Goal: Obtain resource: Download file/media

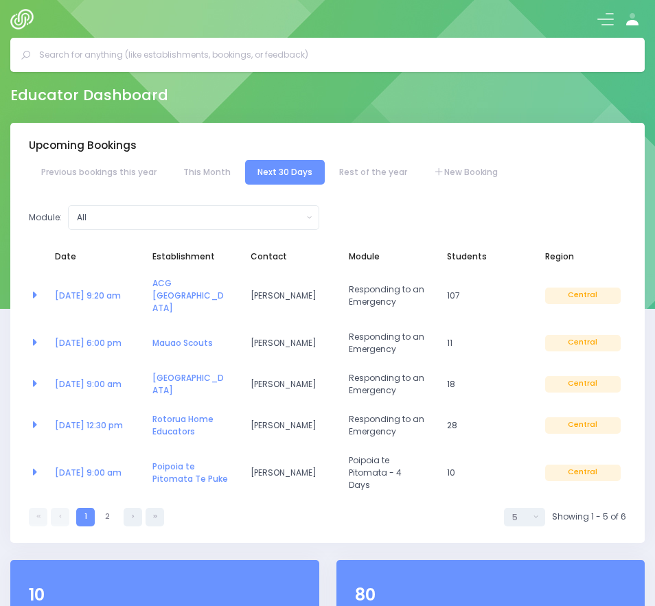
select select "5"
click at [600, 14] on button at bounding box center [605, 19] width 16 height 16
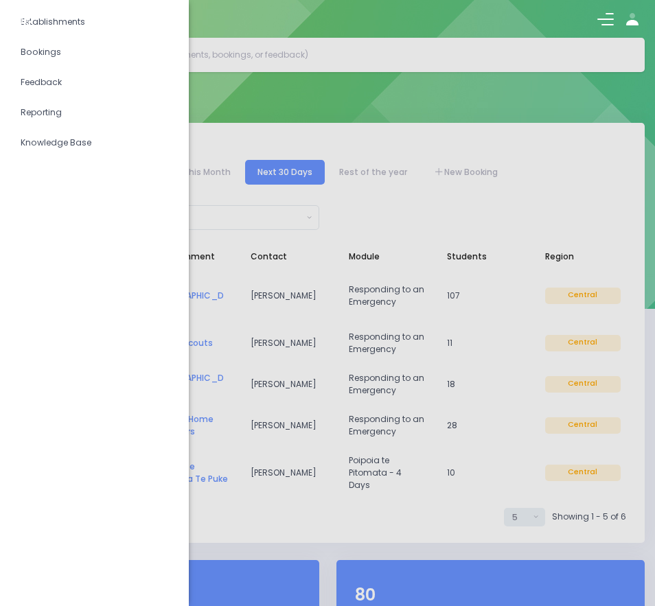
click at [64, 23] on div at bounding box center [327, 19] width 655 height 38
click at [406, 101] on div at bounding box center [327, 303] width 655 height 606
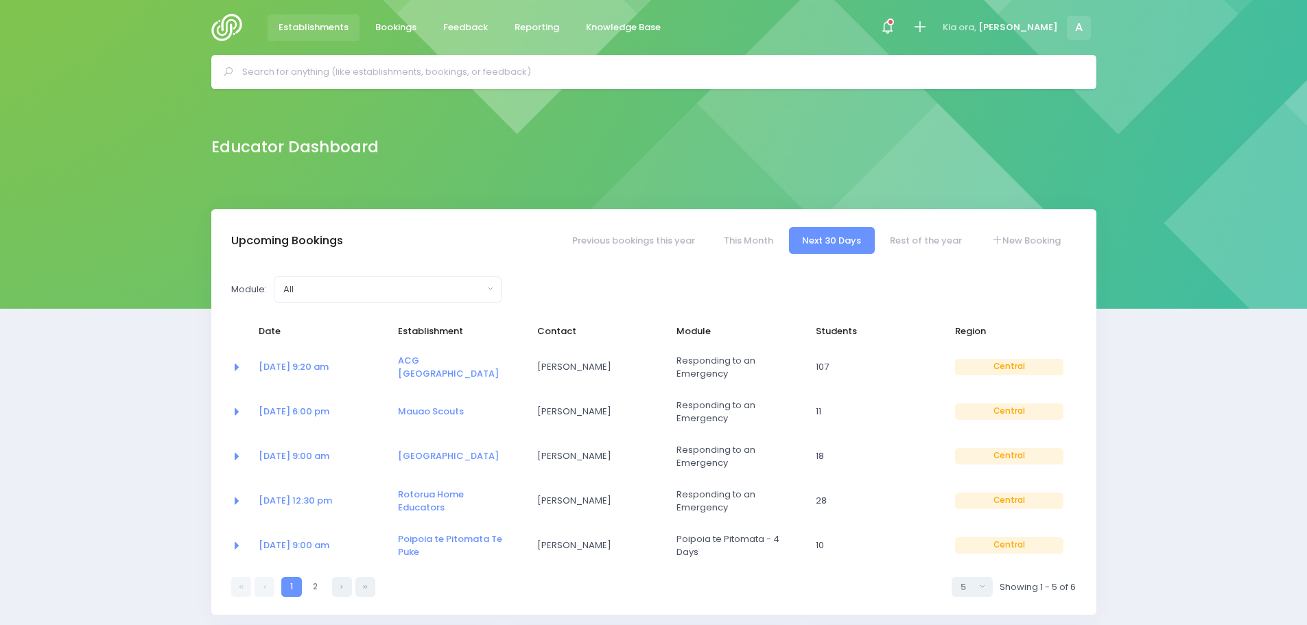
click at [312, 25] on span "Establishments" at bounding box center [314, 28] width 70 height 14
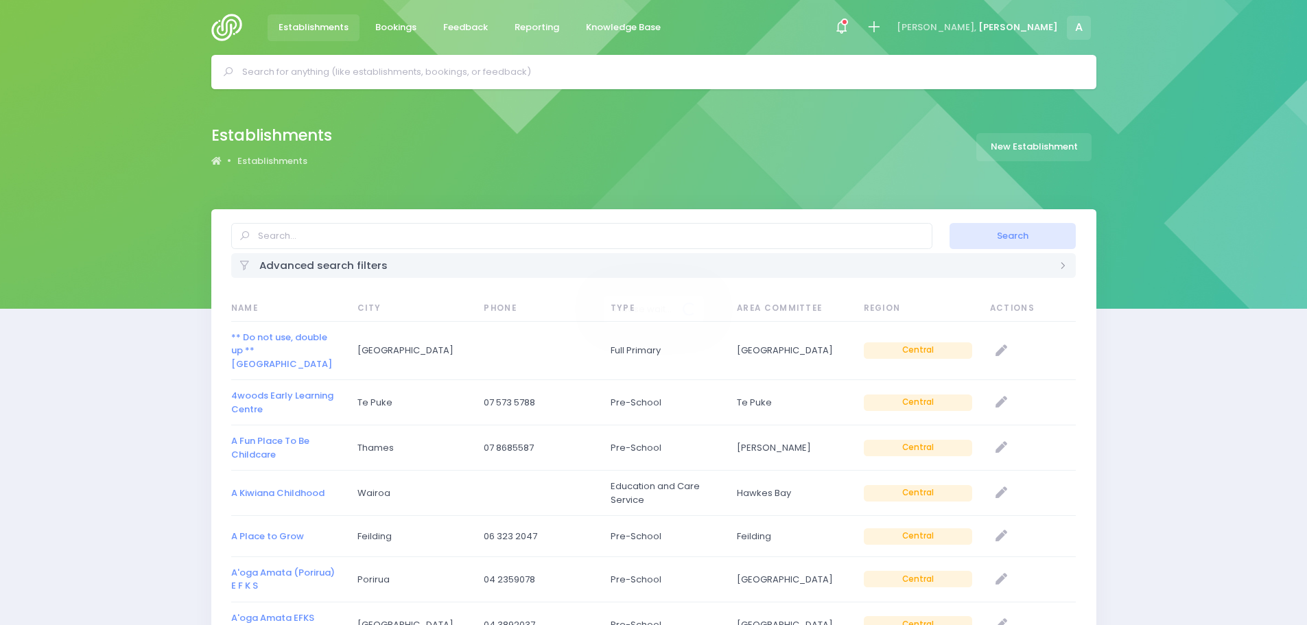
select select "20"
click at [300, 233] on input "text" at bounding box center [581, 236] width 701 height 26
type input "Taumata"
click at [950, 223] on button "Search" at bounding box center [1013, 236] width 126 height 26
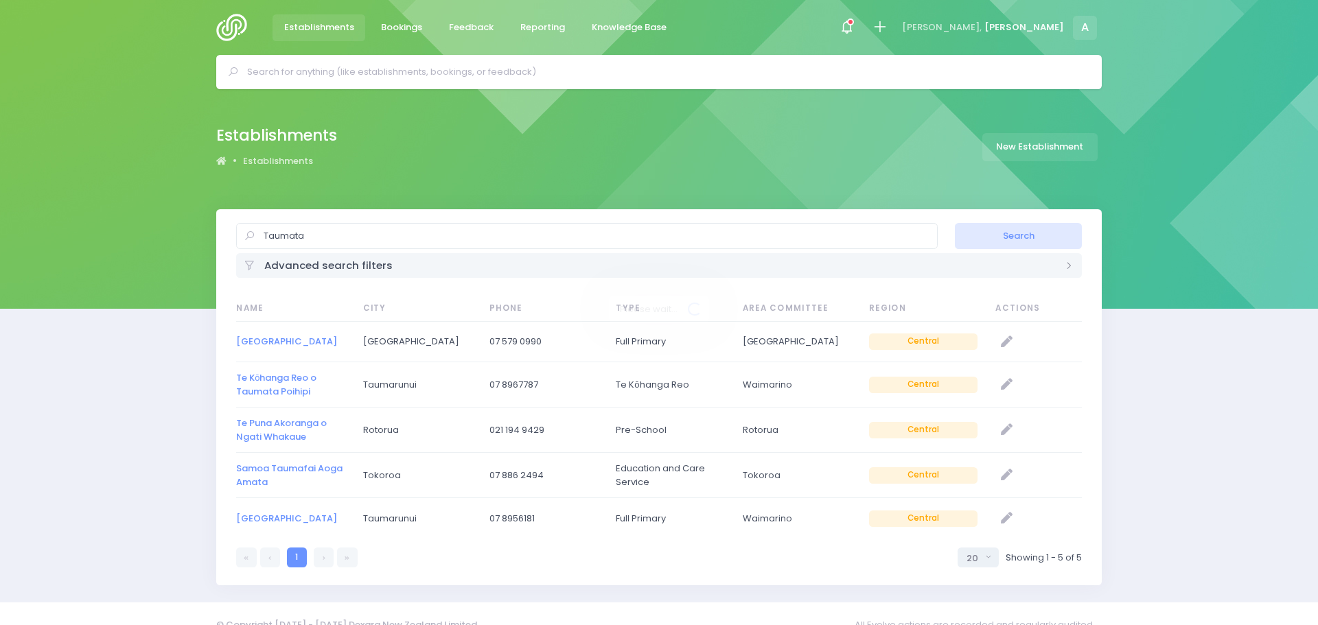
select select "20"
click at [270, 338] on link "Taumata School" at bounding box center [281, 341] width 101 height 13
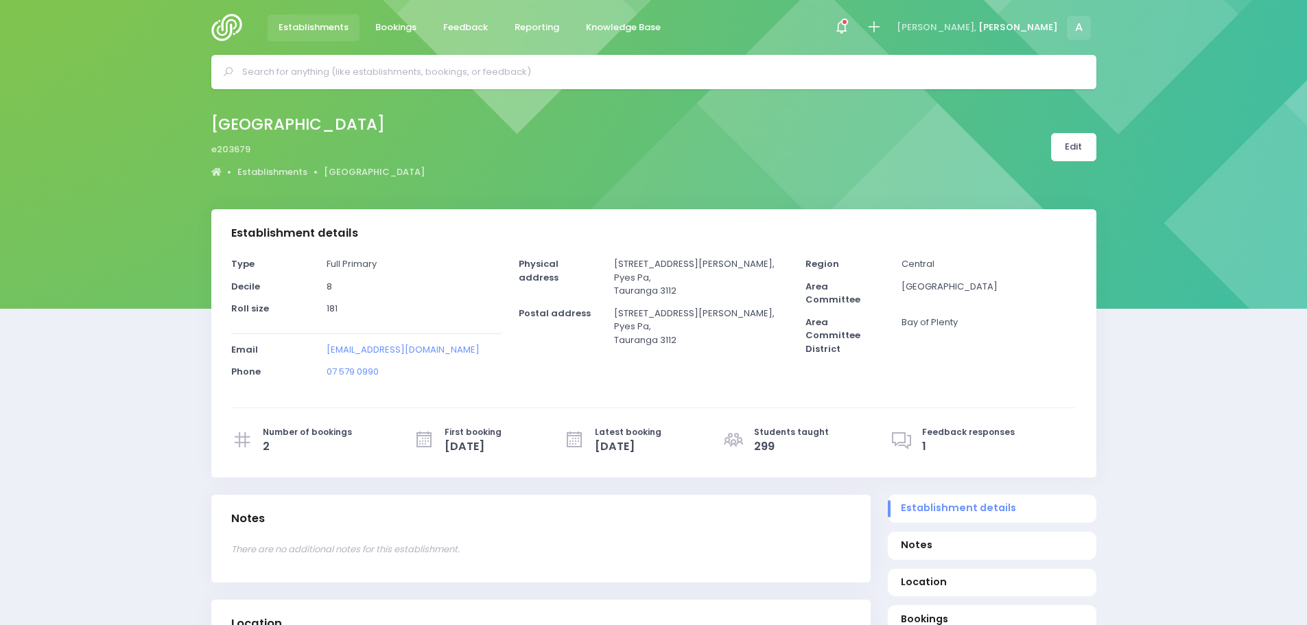
select select "5"
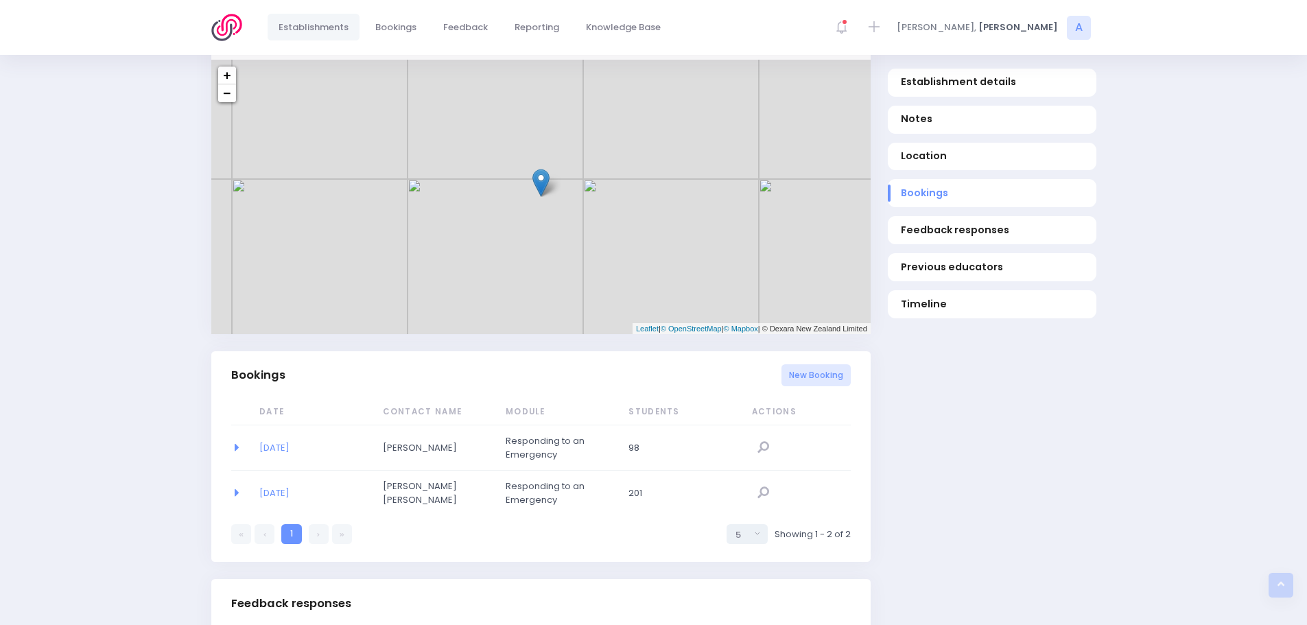
scroll to position [618, 0]
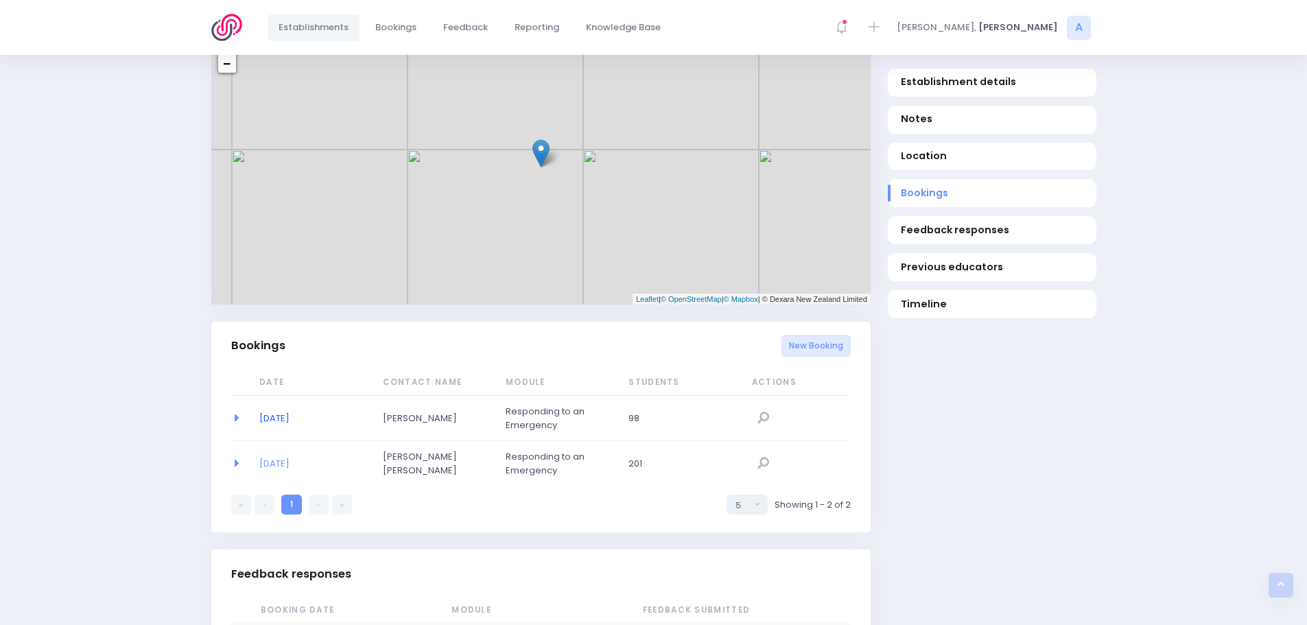
click at [290, 418] on link "05/08/2021" at bounding box center [274, 418] width 30 height 13
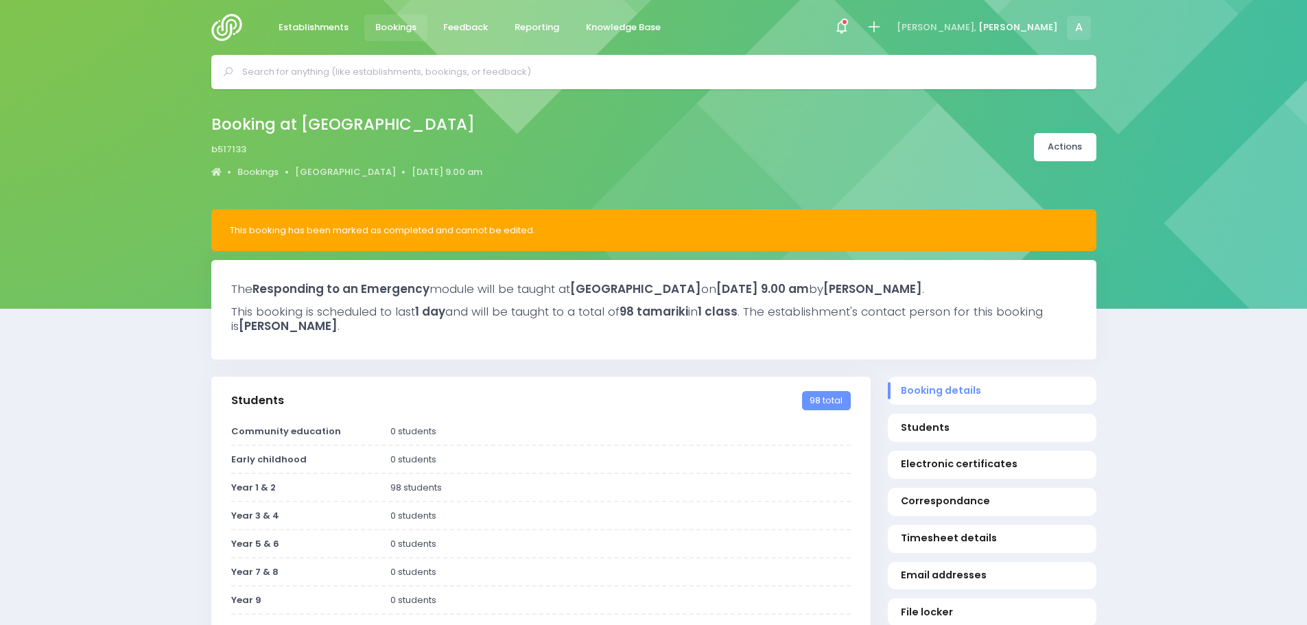
select select "5"
click at [237, 30] on img at bounding box center [230, 27] width 39 height 27
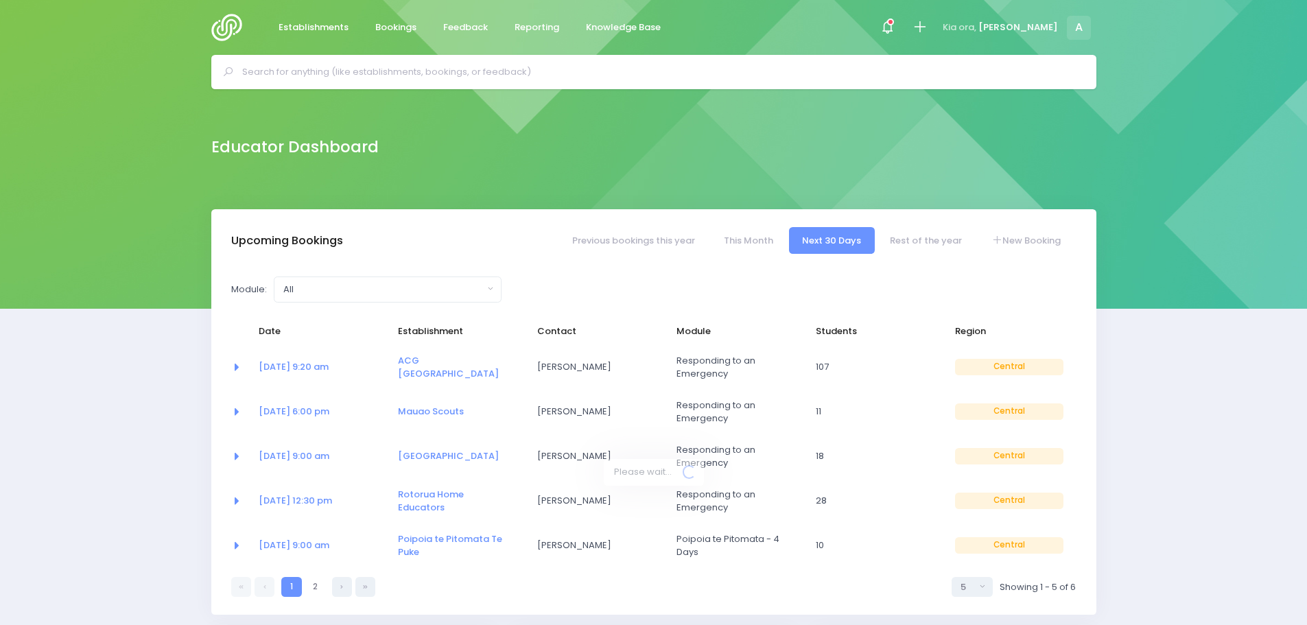
select select "5"
click at [324, 23] on span "Establishments" at bounding box center [314, 28] width 70 height 14
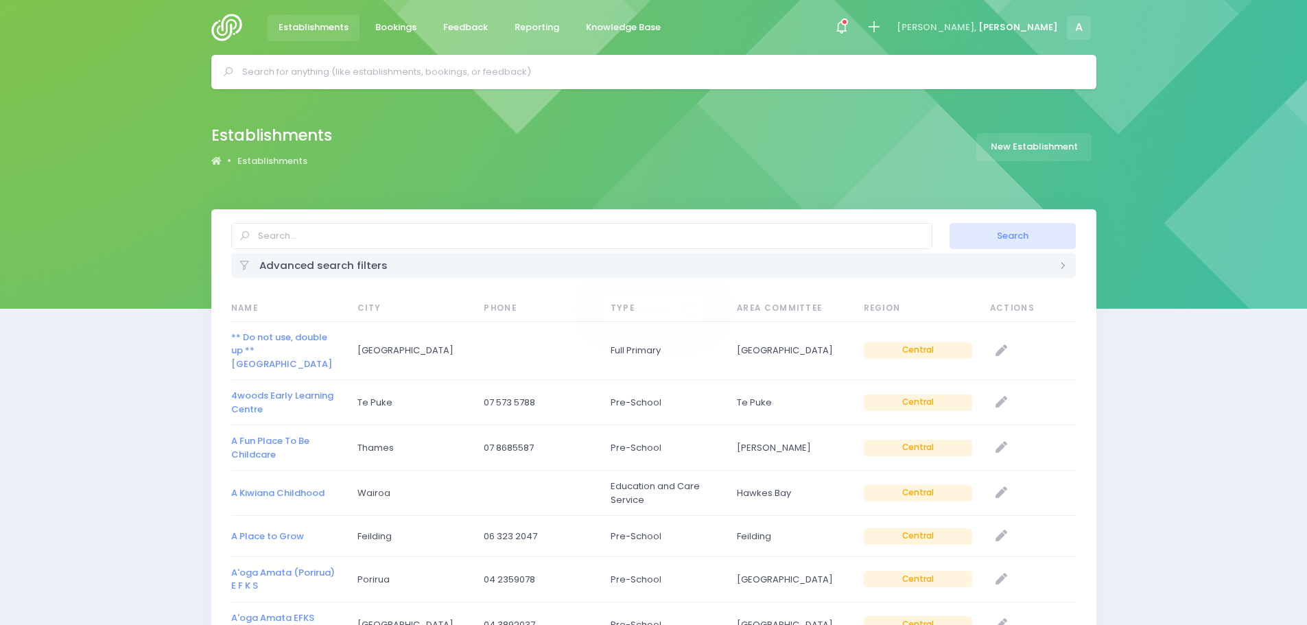
select select
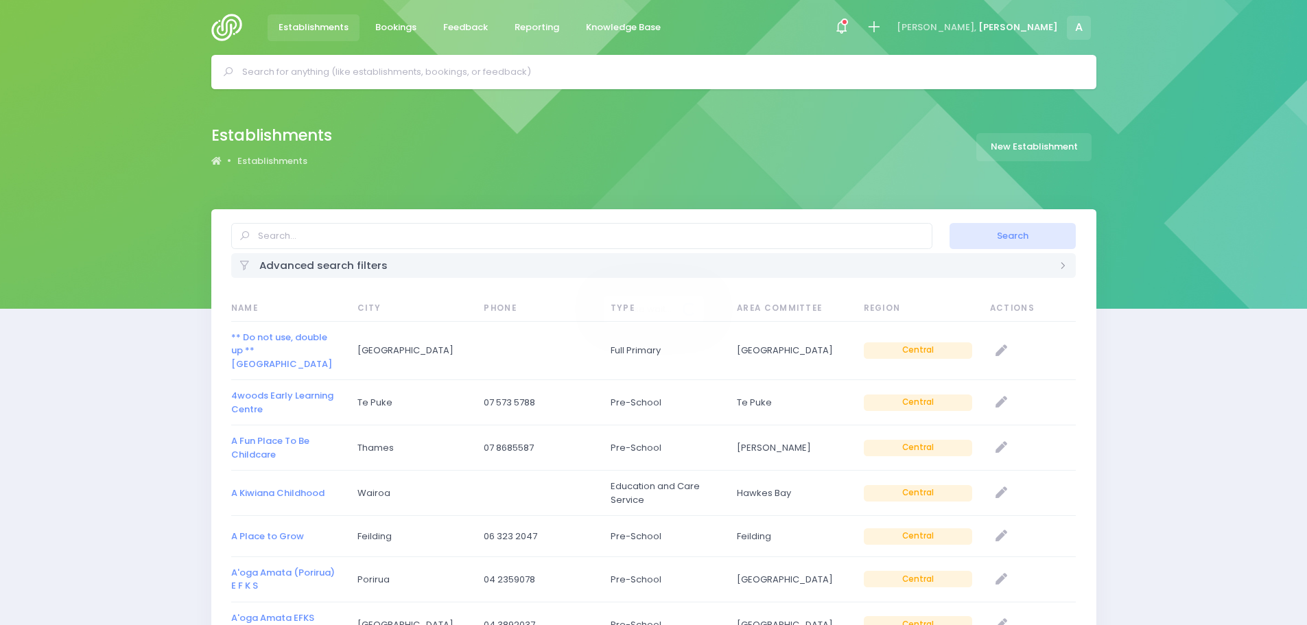
select select "20"
drag, startPoint x: 0, startPoint y: 0, endPoint x: 290, endPoint y: 235, distance: 373.8
click at [290, 235] on input "text" at bounding box center [581, 236] width 701 height 26
click at [415, 269] on div "Advanced search filters" at bounding box center [654, 265] width 846 height 24
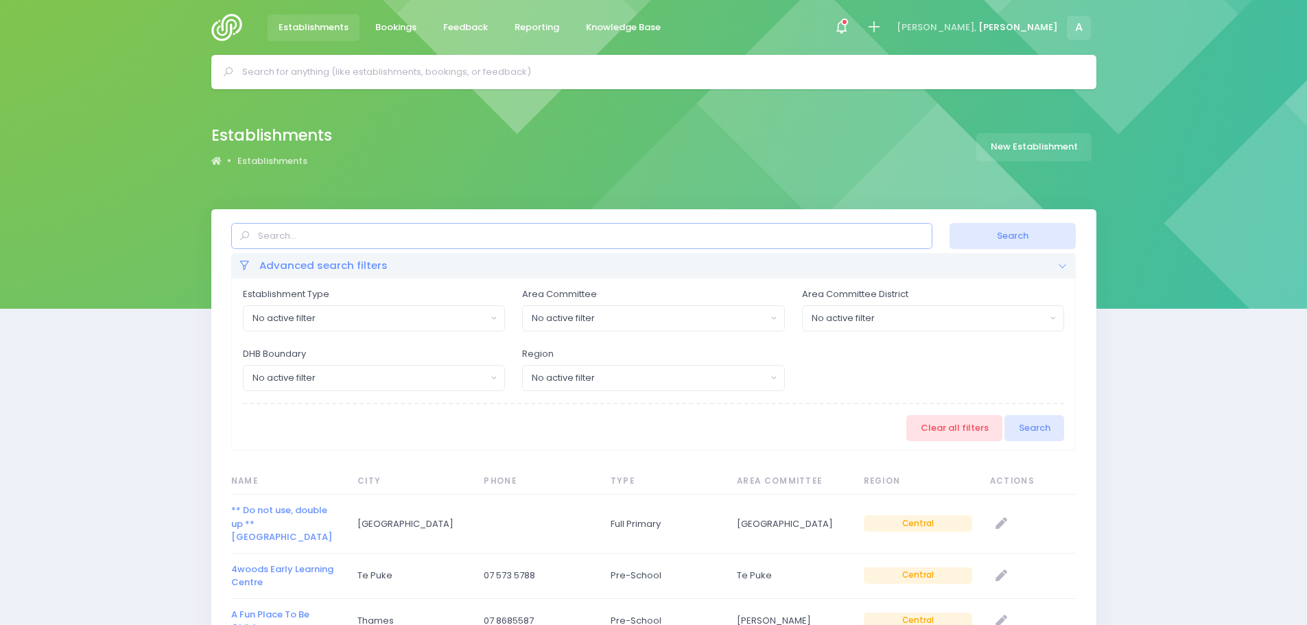
click at [296, 235] on input "text" at bounding box center [581, 236] width 701 height 26
type input "Taumata School"
click at [1012, 240] on button "Search" at bounding box center [1013, 236] width 126 height 26
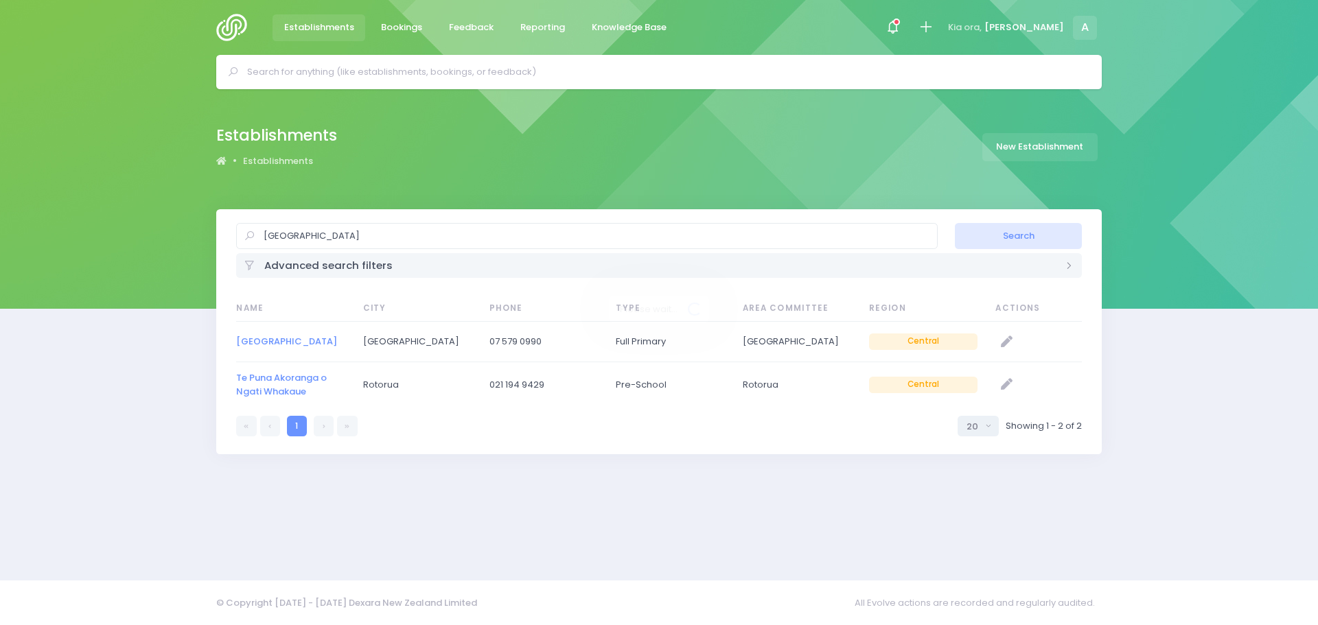
select select "20"
click at [273, 336] on link "[GEOGRAPHIC_DATA]" at bounding box center [286, 341] width 101 height 13
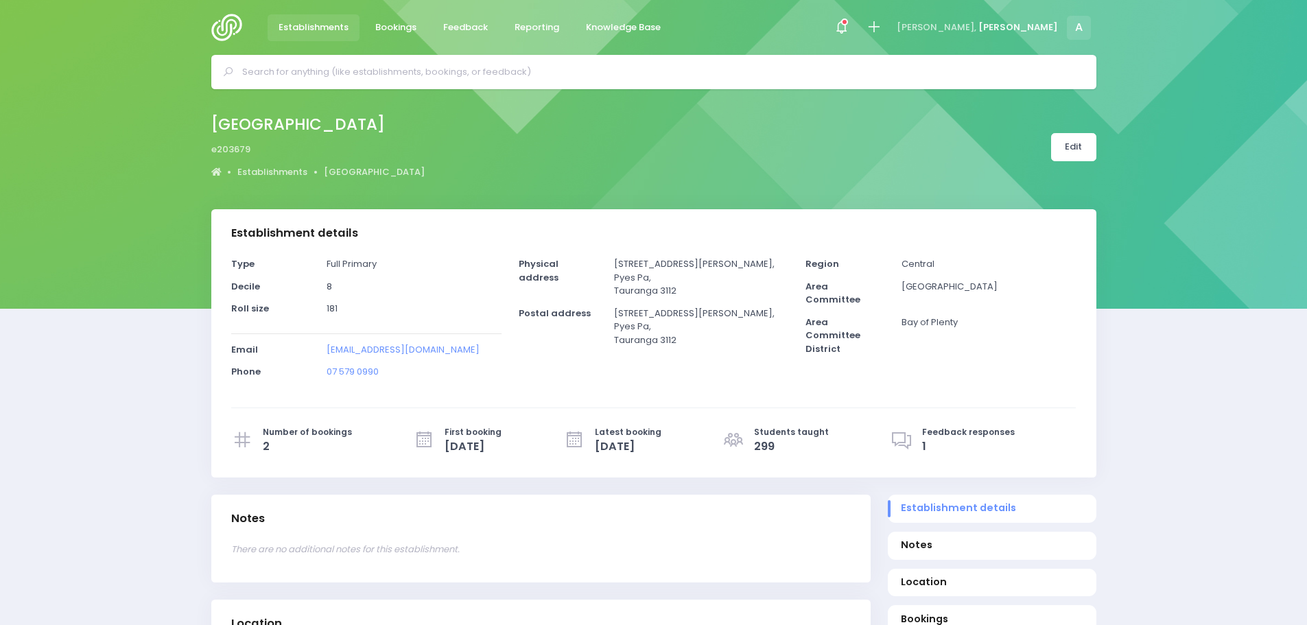
select select "5"
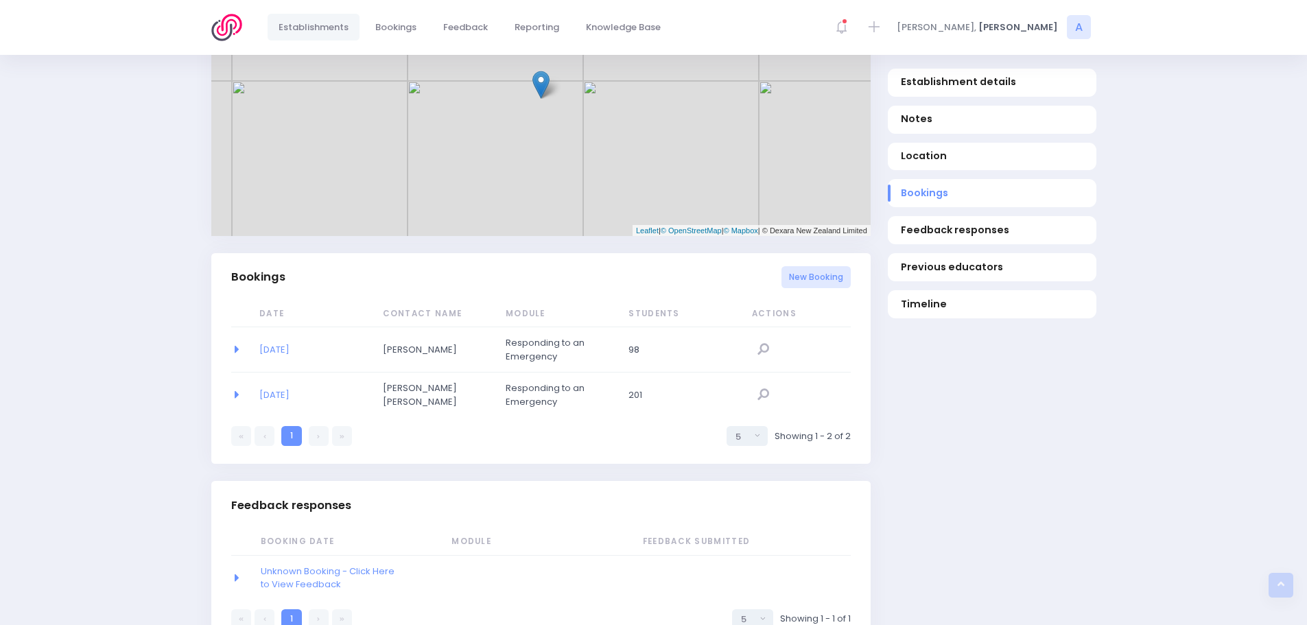
scroll to position [824, 0]
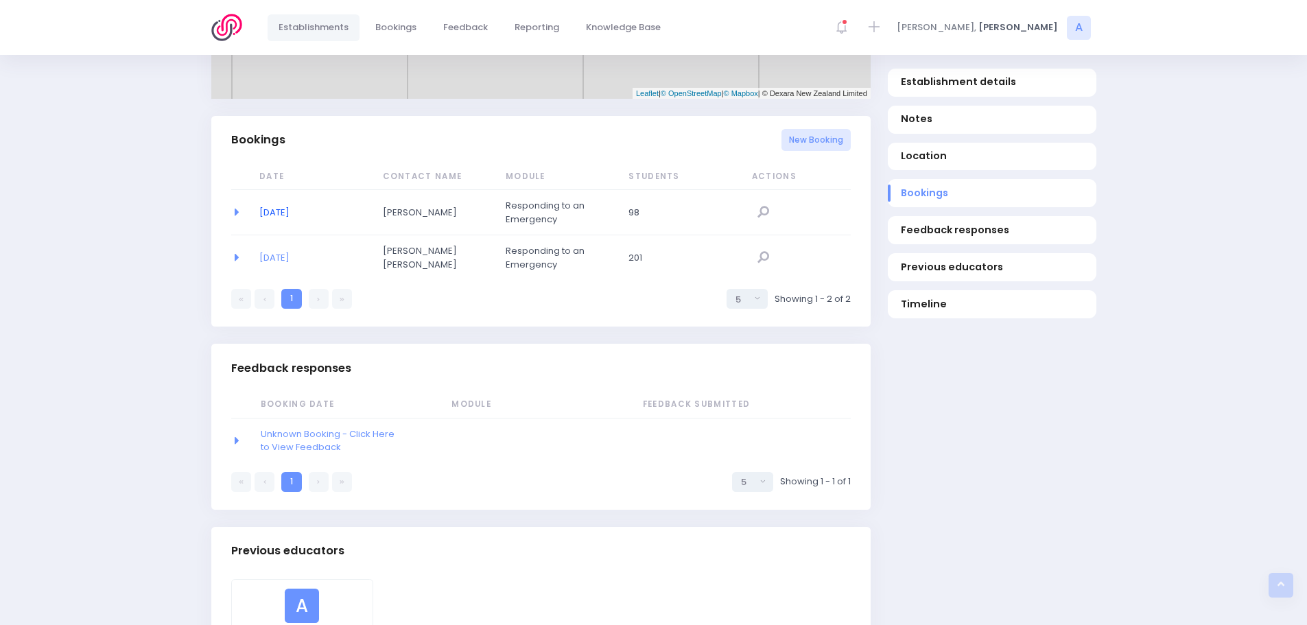
click at [283, 211] on link "05/08/2021" at bounding box center [274, 212] width 30 height 13
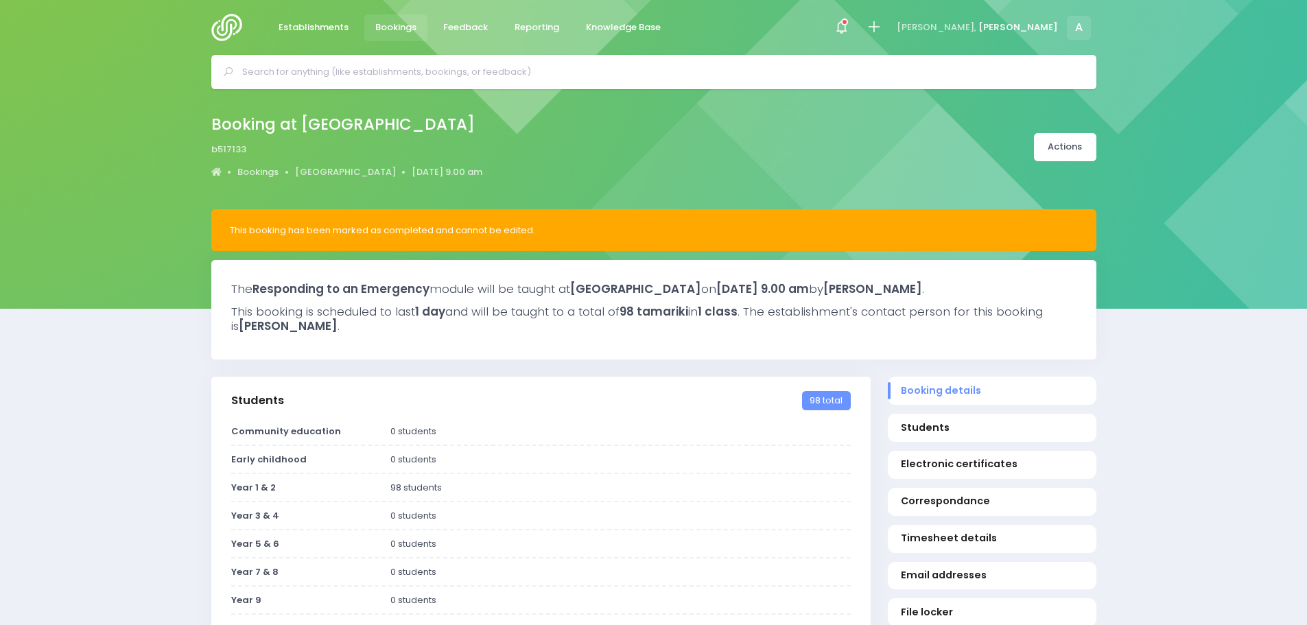
select select "5"
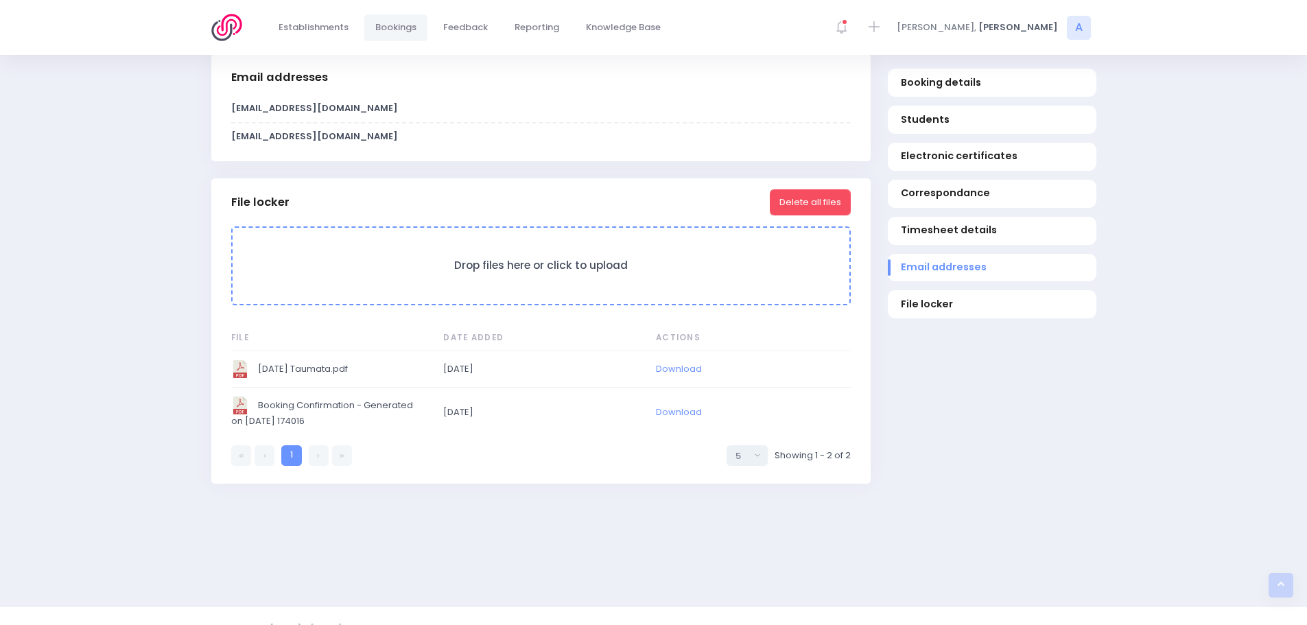
scroll to position [1167, 0]
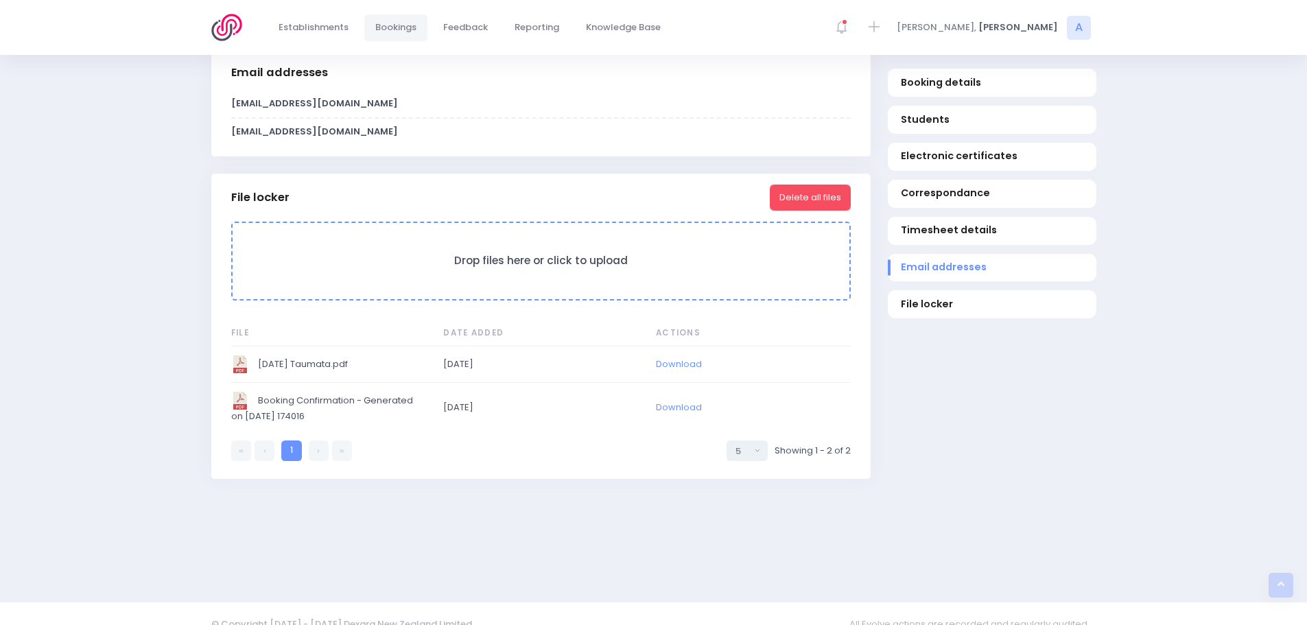
click at [292, 356] on span "2021 08 05 Taumata.pdf" at bounding box center [327, 365] width 192 height 18
click at [295, 367] on span "2021 08 05 Taumata.pdf" at bounding box center [327, 365] width 192 height 18
click at [748, 364] on span "Download" at bounding box center [752, 365] width 192 height 14
click at [752, 89] on div "Email addresses" at bounding box center [541, 73] width 660 height 48
click at [230, 30] on img at bounding box center [230, 27] width 39 height 27
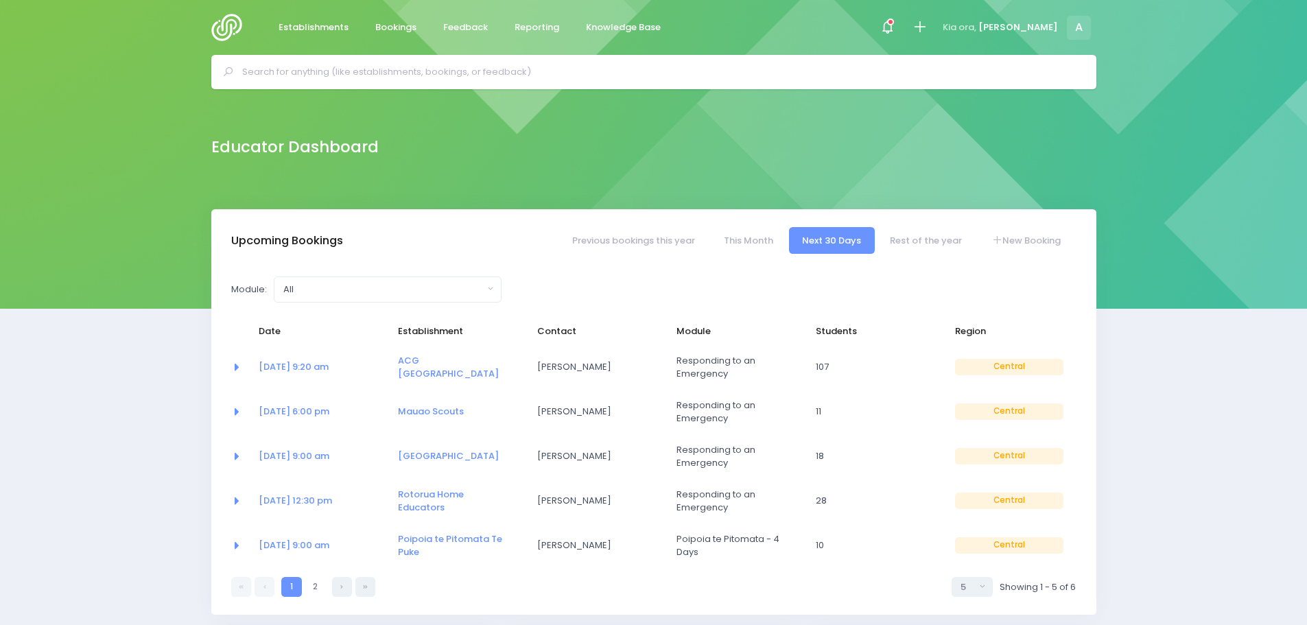
select select "5"
click at [739, 242] on link "This Month" at bounding box center [748, 240] width 76 height 27
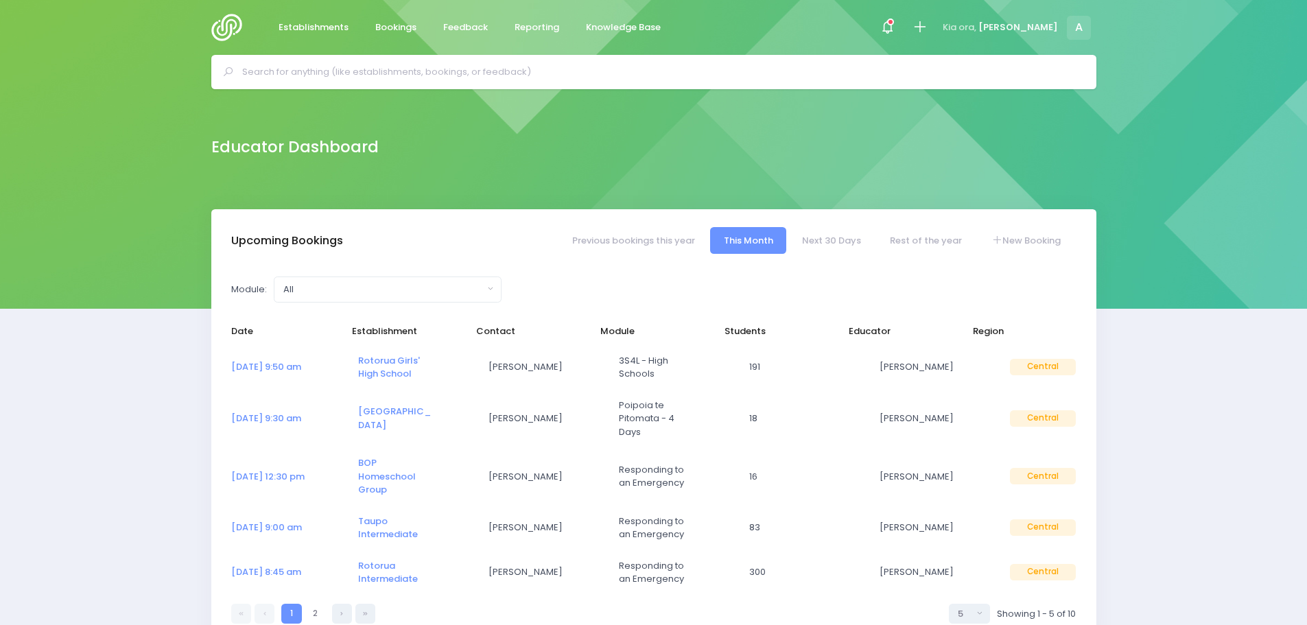
select select "5"
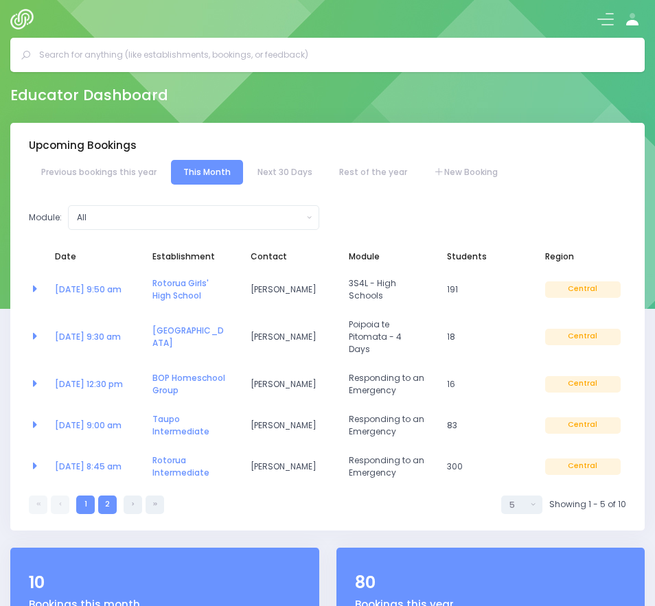
click at [111, 496] on link "2" at bounding box center [107, 505] width 19 height 19
select select "5"
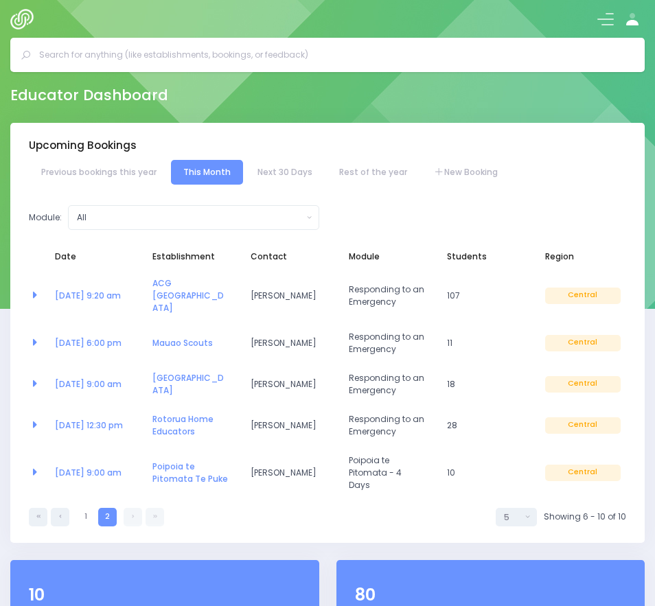
click at [69, 13] on div at bounding box center [327, 19] width 655 height 38
